Goal: Transaction & Acquisition: Purchase product/service

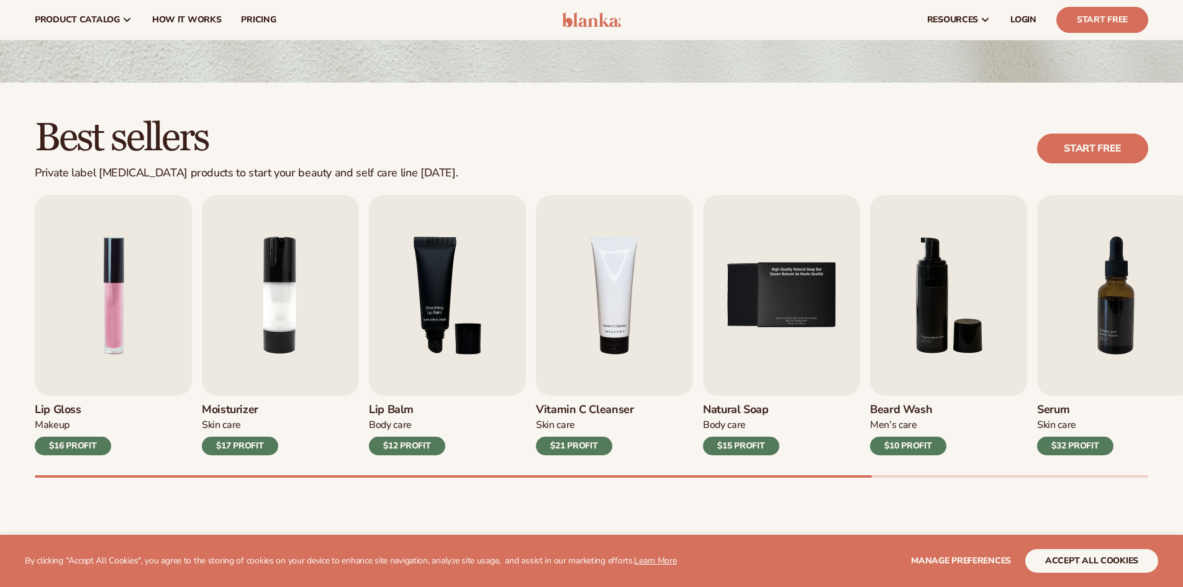
scroll to position [248, 0]
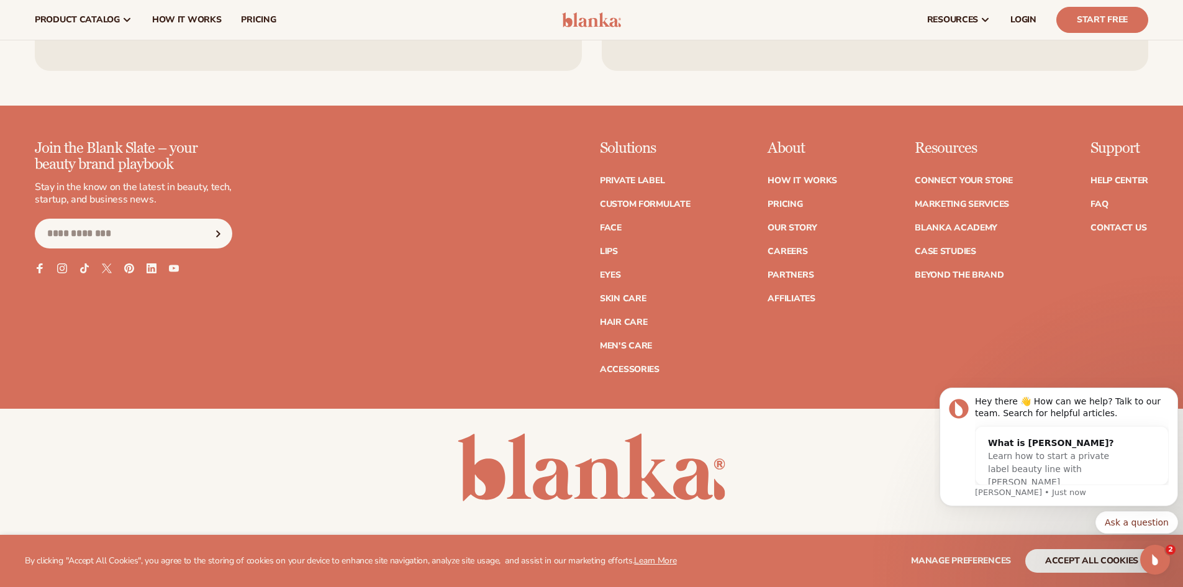
scroll to position [5569, 0]
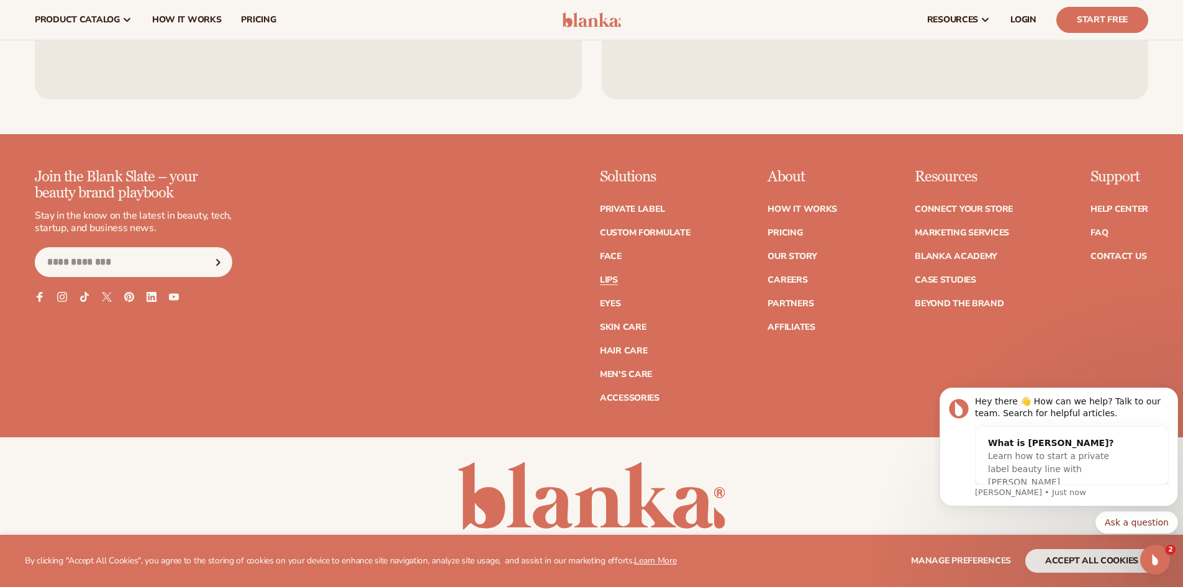
click at [611, 276] on link "Lips" at bounding box center [609, 280] width 18 height 9
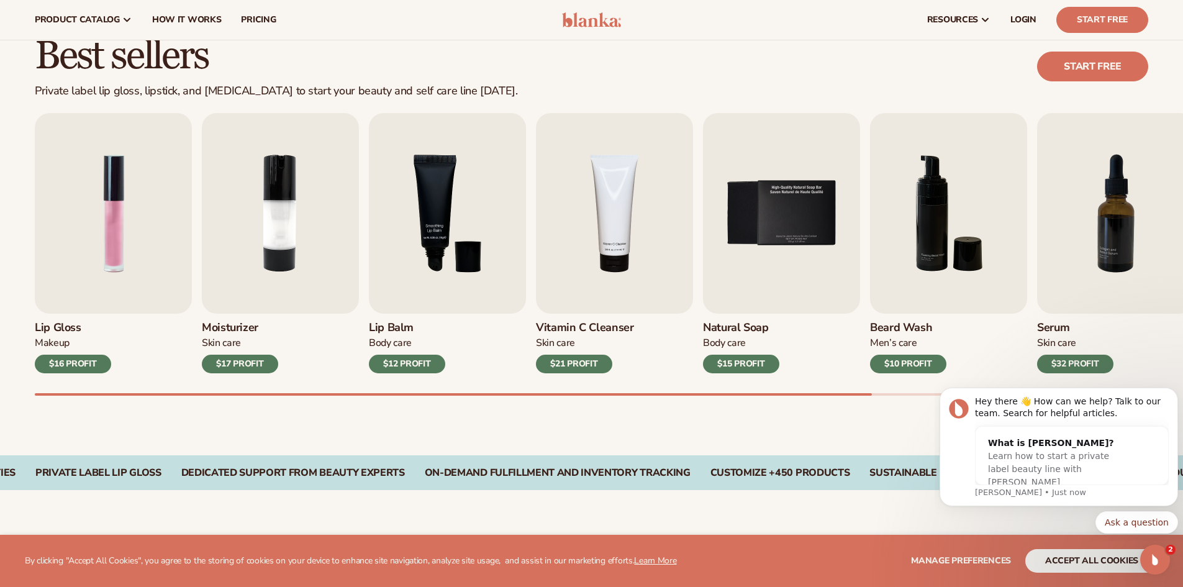
scroll to position [311, 0]
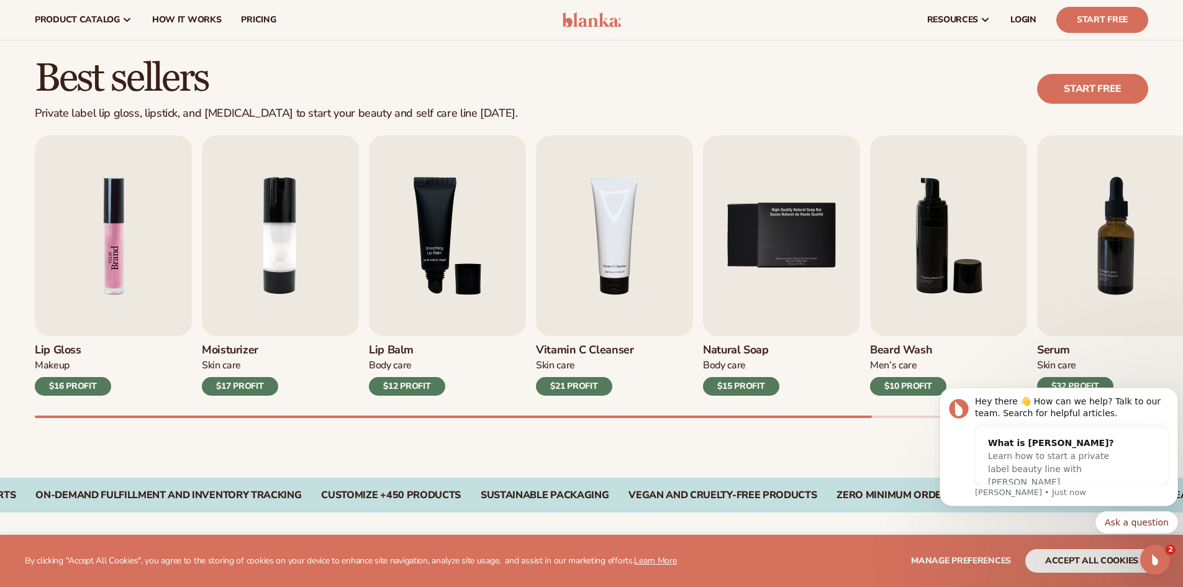
click at [98, 258] on img "1 / 9" at bounding box center [113, 235] width 157 height 201
click at [124, 218] on img "1 / 9" at bounding box center [113, 235] width 157 height 201
click at [74, 387] on div "$16 PROFIT" at bounding box center [73, 386] width 76 height 19
click at [120, 210] on img "1 / 9" at bounding box center [113, 235] width 157 height 201
click at [63, 384] on div "$16 PROFIT" at bounding box center [73, 386] width 76 height 19
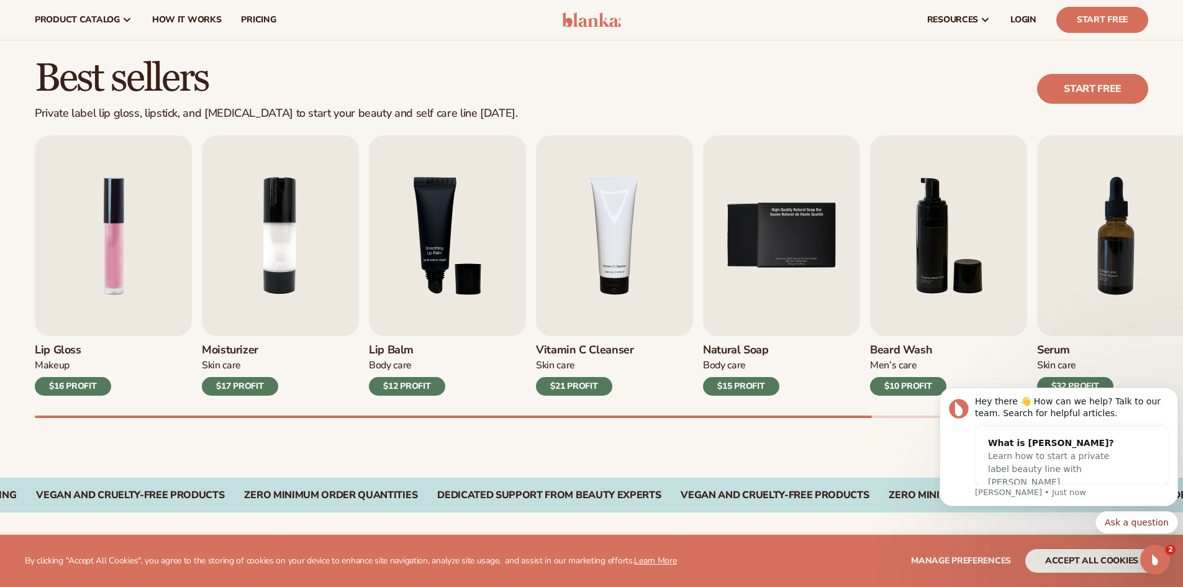
click at [63, 384] on div "$16 PROFIT" at bounding box center [73, 386] width 76 height 19
click at [61, 381] on div "$16 PROFIT" at bounding box center [73, 386] width 76 height 19
click at [143, 375] on div "Lip Gloss Makeup $16 PROFIT" at bounding box center [113, 366] width 157 height 60
click at [753, 383] on div "$15 PROFIT" at bounding box center [741, 386] width 76 height 19
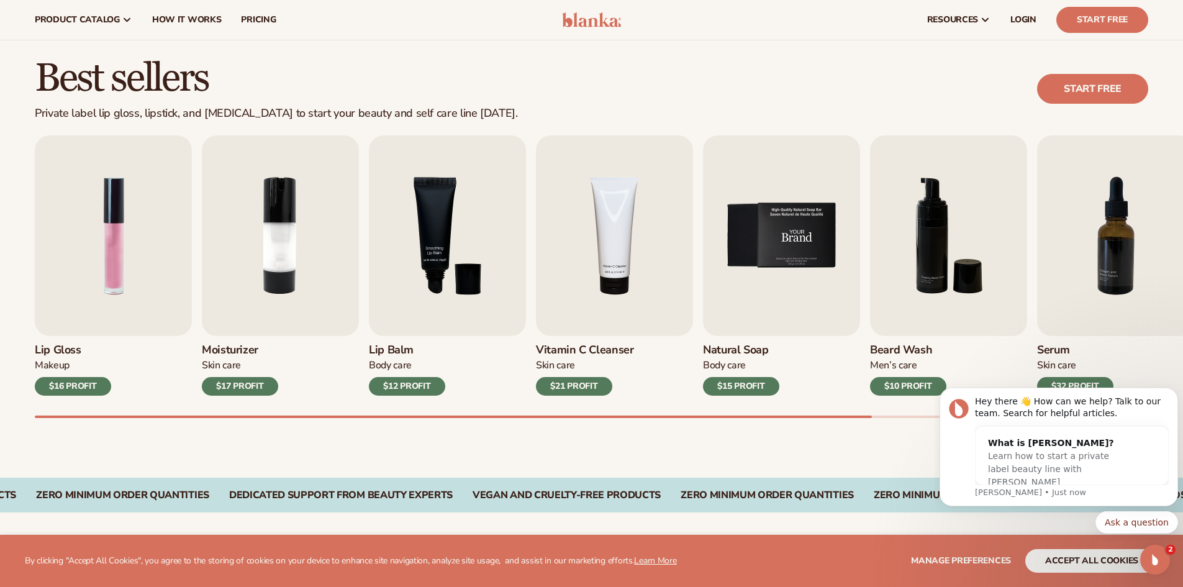
click at [768, 236] on img "5 / 9" at bounding box center [781, 235] width 157 height 201
click at [926, 238] on img "6 / 9" at bounding box center [948, 235] width 157 height 201
click at [1122, 235] on img "7 / 9" at bounding box center [1115, 235] width 157 height 201
click at [1086, 94] on link "Start free" at bounding box center [1092, 89] width 111 height 30
